Goal: Obtain resource: Download file/media

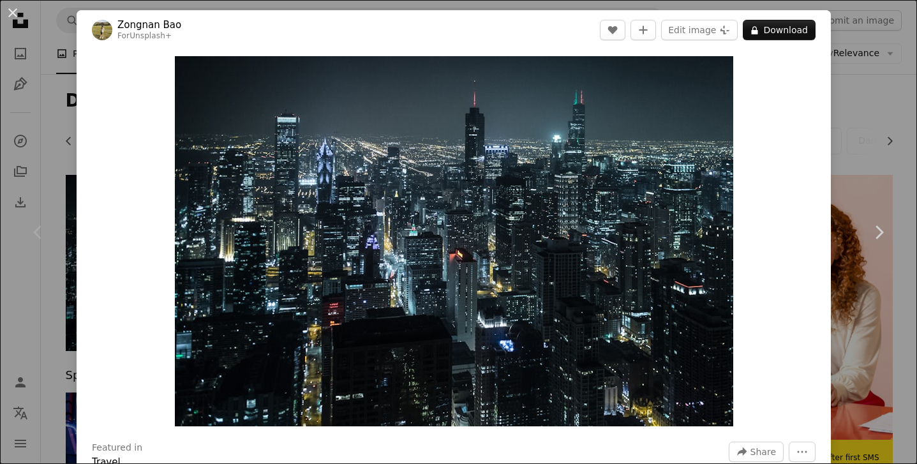
scroll to position [0, 20]
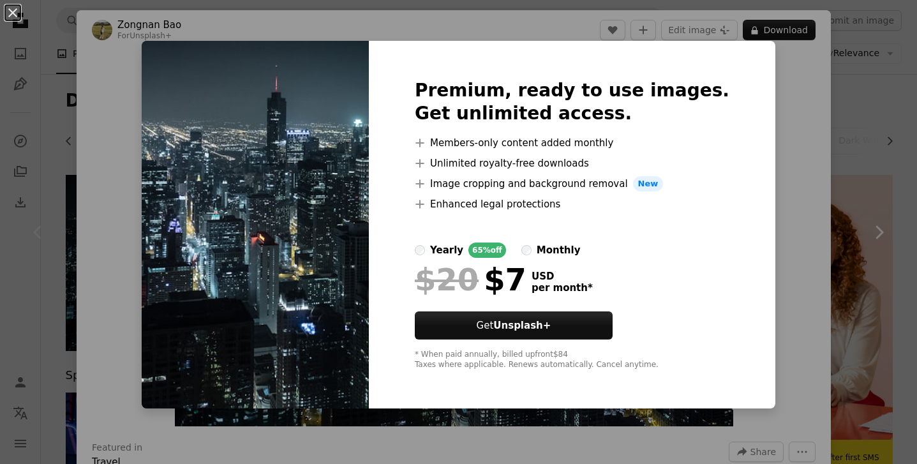
click at [798, 110] on div "An X shape Premium, ready to use images. Get unlimited access. A plus sign Memb…" at bounding box center [458, 232] width 917 height 464
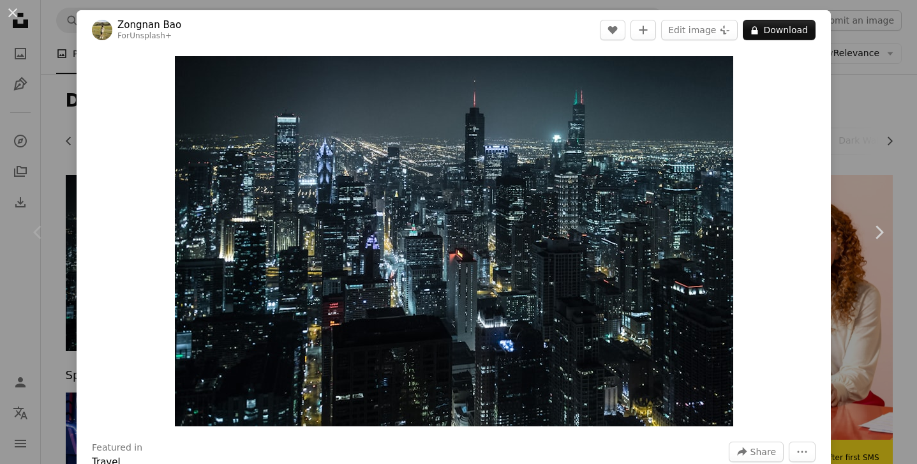
click at [67, 232] on div "Chevron left" at bounding box center [38, 232] width 77 height 123
click at [17, 7] on button "An X shape" at bounding box center [12, 12] width 15 height 15
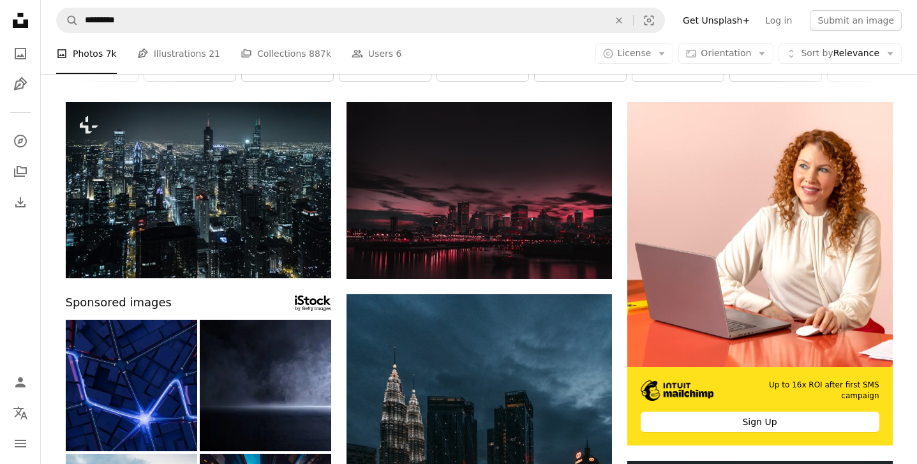
scroll to position [174, 0]
